Goal: Task Accomplishment & Management: Use online tool/utility

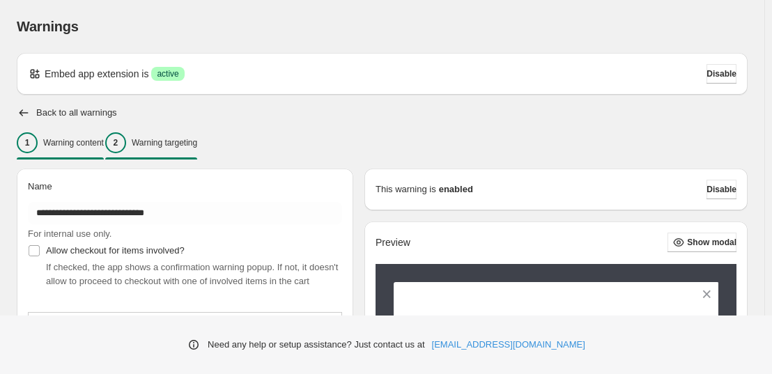
click at [155, 141] on div "2 Warning targeting" at bounding box center [151, 142] width 92 height 21
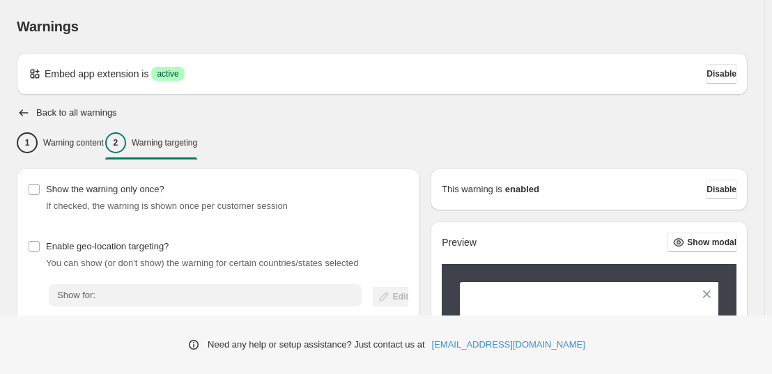
click at [171, 145] on p "Warning targeting" at bounding box center [165, 142] width 66 height 11
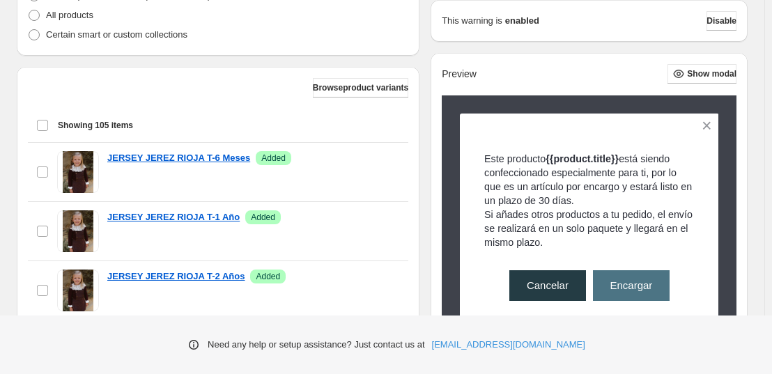
scroll to position [397, 0]
click at [362, 89] on span "Browse product variants" at bounding box center [360, 88] width 95 height 11
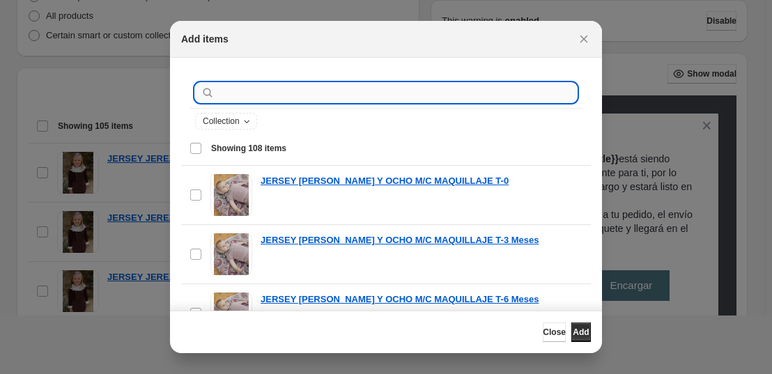
click at [304, 90] on input ":r11:" at bounding box center [397, 93] width 360 height 20
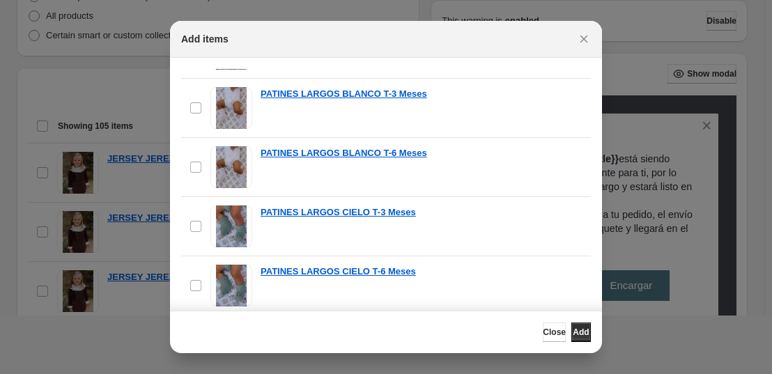
scroll to position [1336, 0]
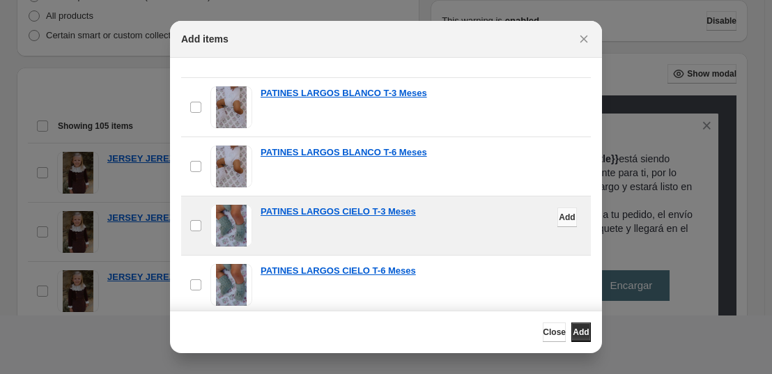
type input "**********"
click at [559, 219] on span "Add" at bounding box center [567, 217] width 16 height 11
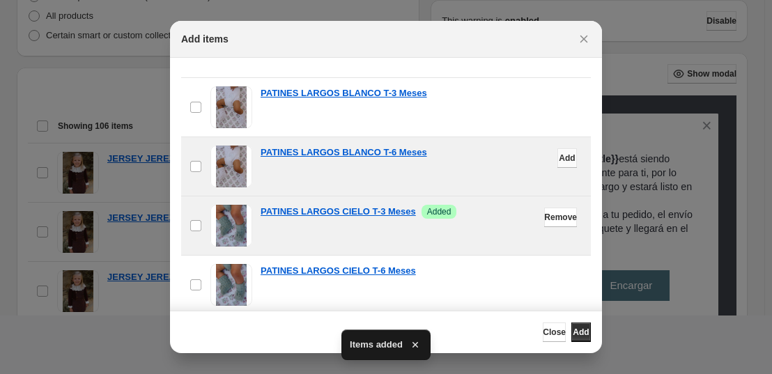
click at [559, 159] on span "Add" at bounding box center [567, 158] width 16 height 11
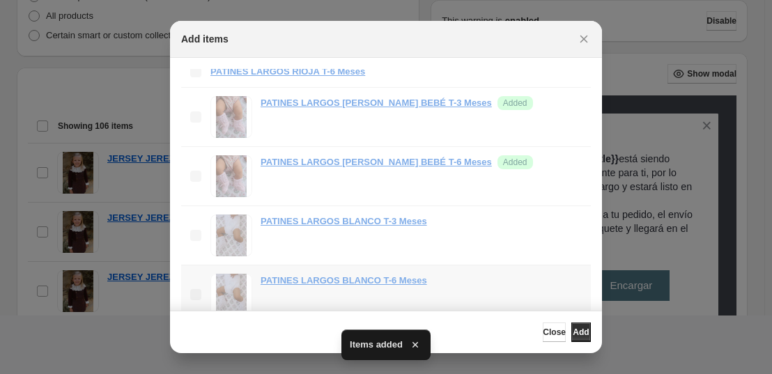
scroll to position [1193, 0]
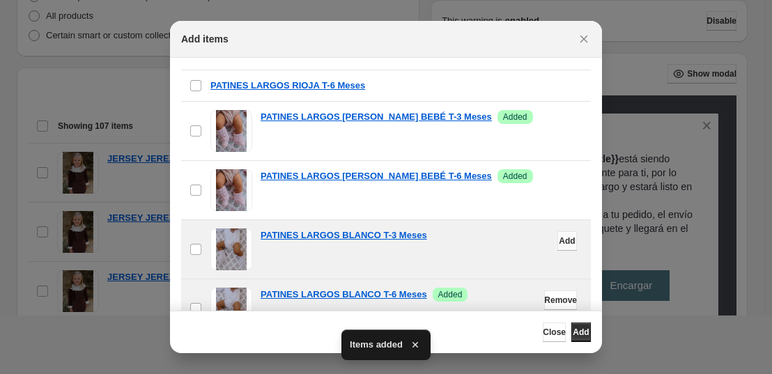
click at [558, 235] on button "Add" at bounding box center [568, 241] width 20 height 20
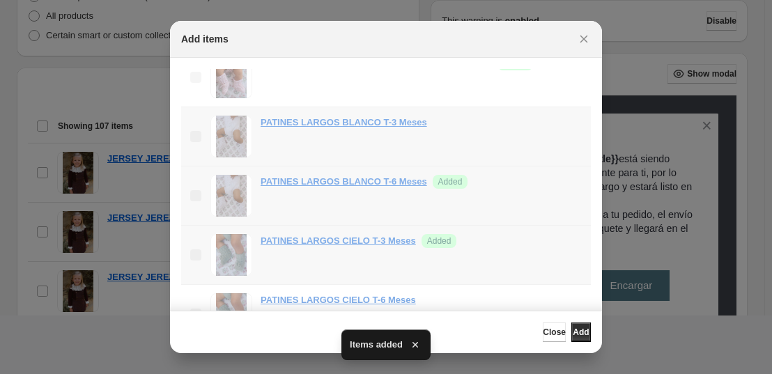
scroll to position [1351, 0]
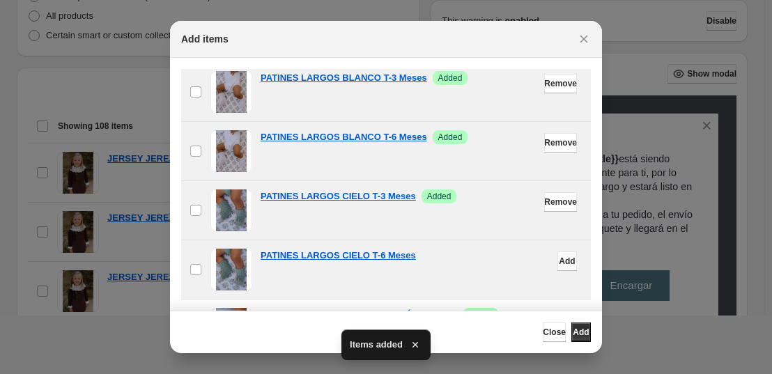
click at [558, 263] on button "Add" at bounding box center [568, 262] width 20 height 20
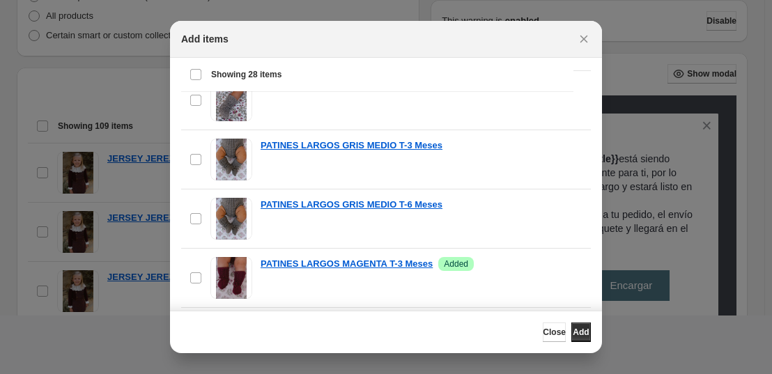
scroll to position [744, 0]
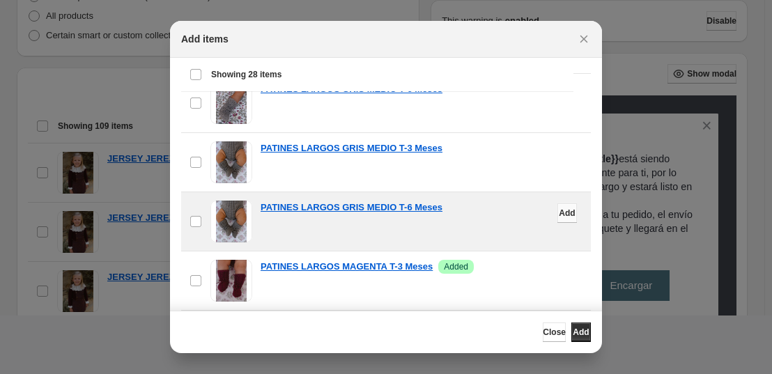
click at [559, 216] on span "Add" at bounding box center [567, 213] width 16 height 11
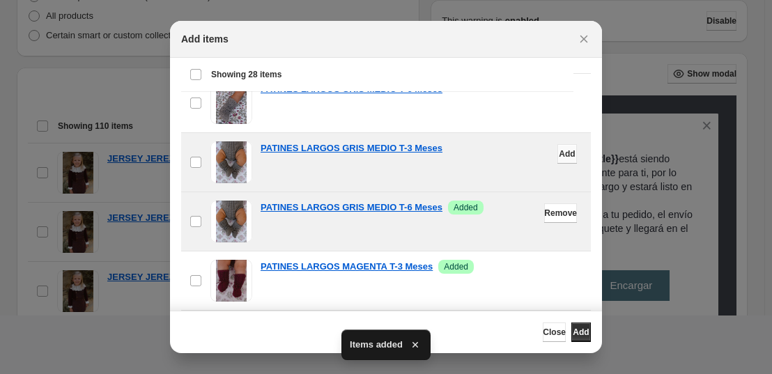
click at [559, 154] on span "Add" at bounding box center [567, 153] width 16 height 11
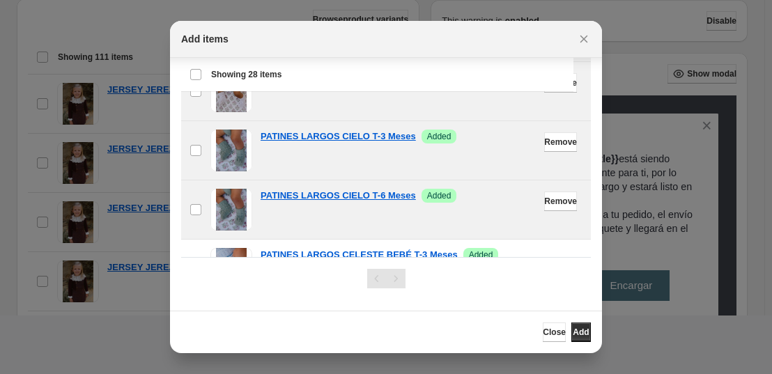
scroll to position [1294, 0]
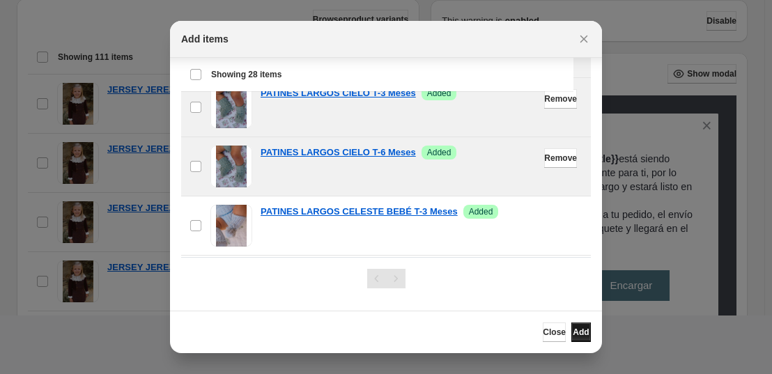
click at [573, 332] on span "Add" at bounding box center [581, 332] width 16 height 11
